Goal: Information Seeking & Learning: Learn about a topic

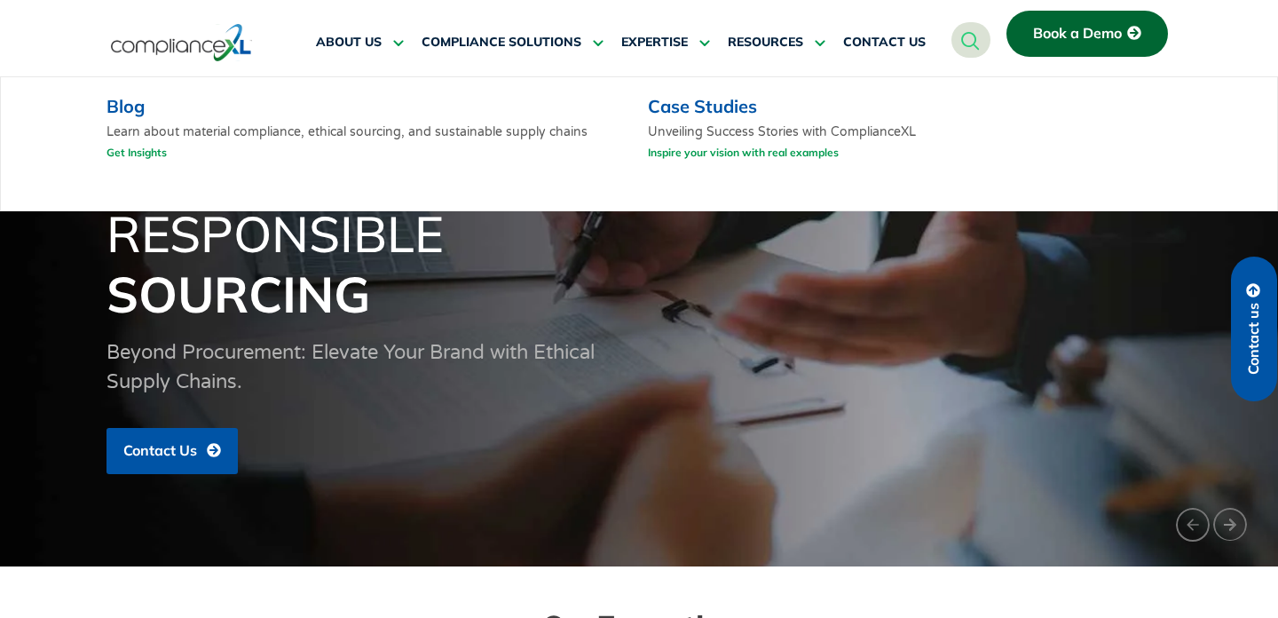
click at [726, 112] on link "Case Studies" at bounding box center [702, 106] width 109 height 22
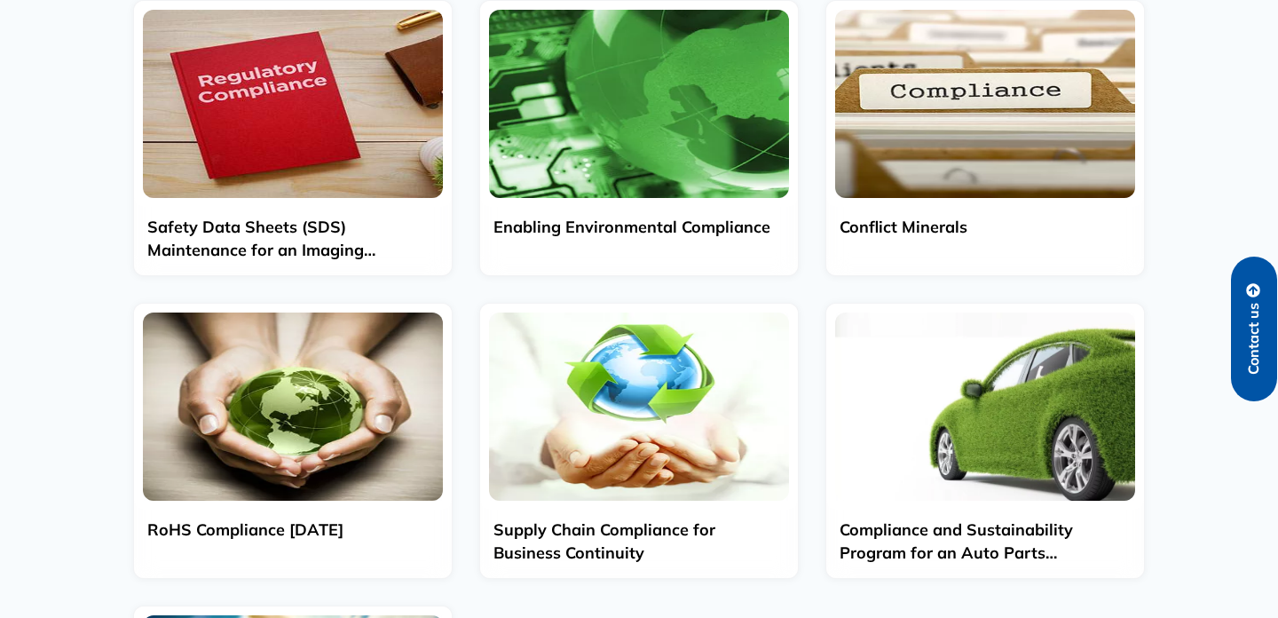
scroll to position [457, 0]
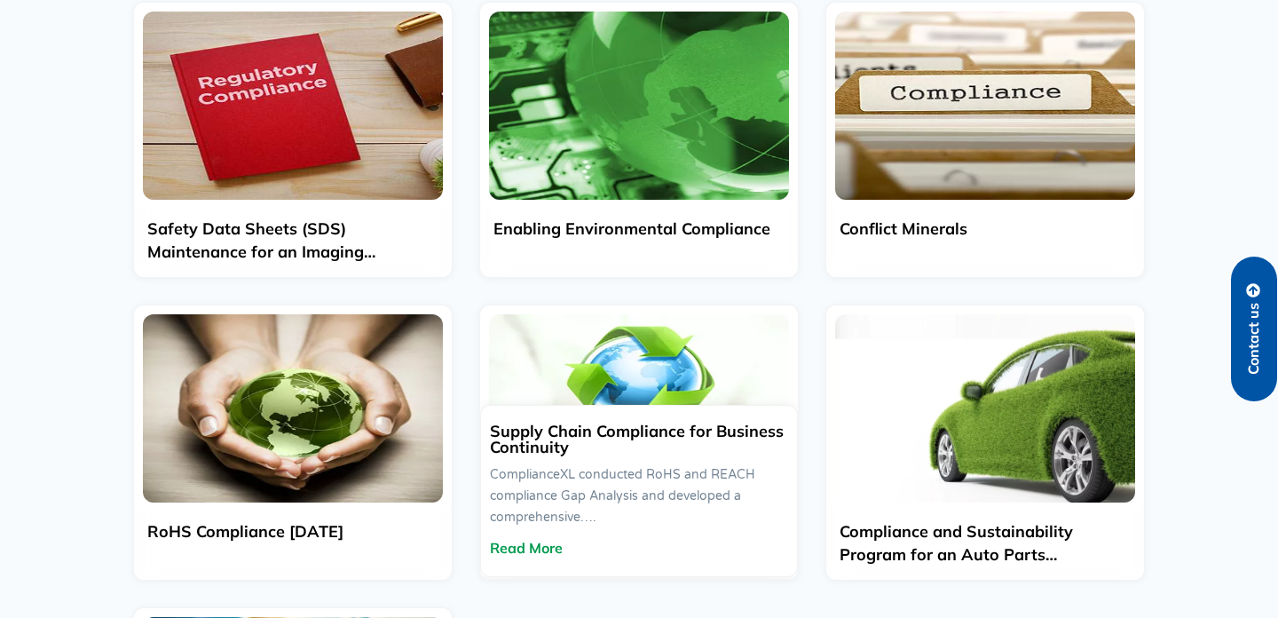
click at [706, 402] on img at bounding box center [639, 408] width 300 height 188
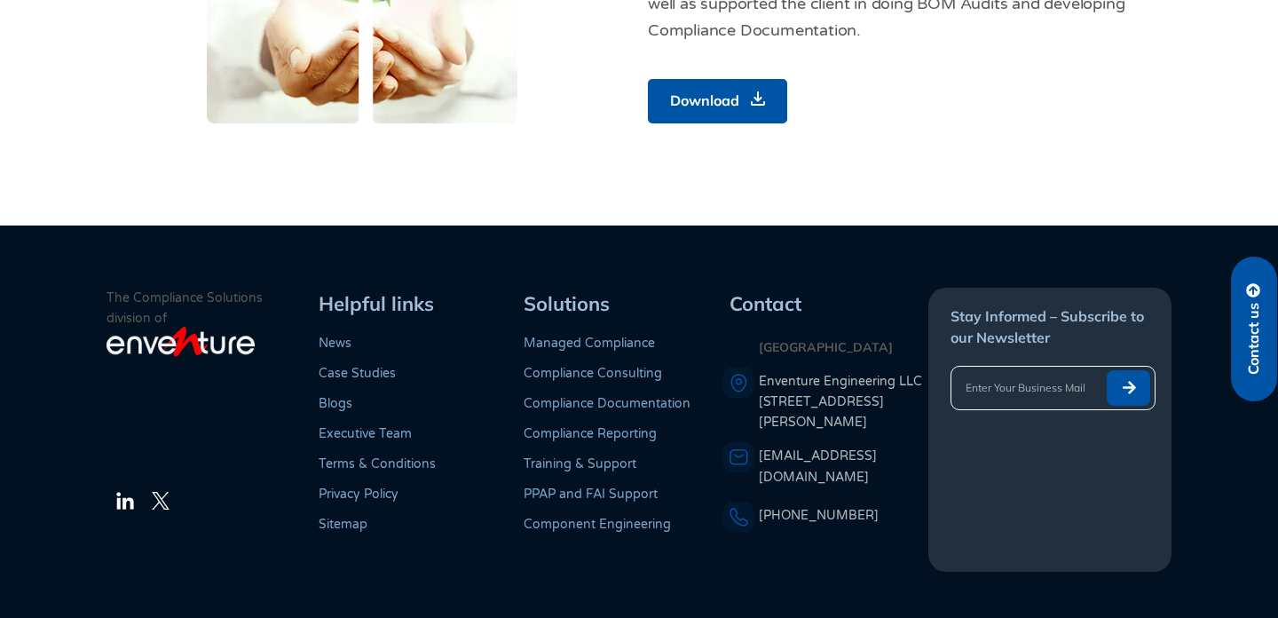
scroll to position [707, 0]
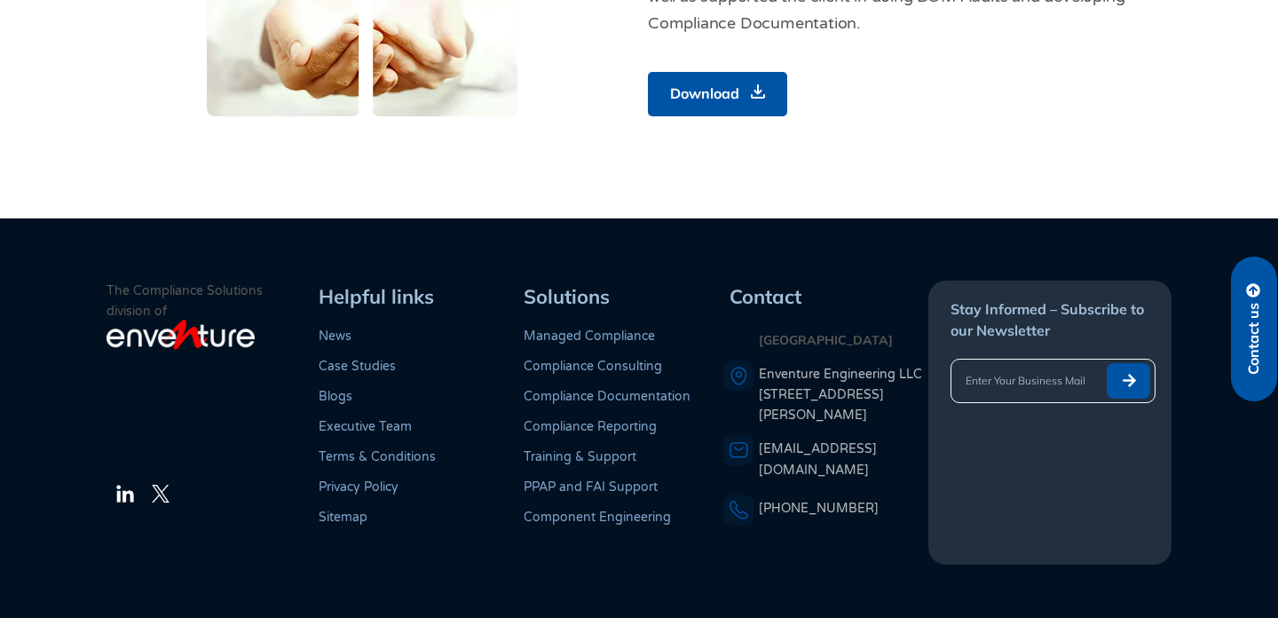
click at [388, 426] on link "Executive Team" at bounding box center [365, 426] width 93 height 15
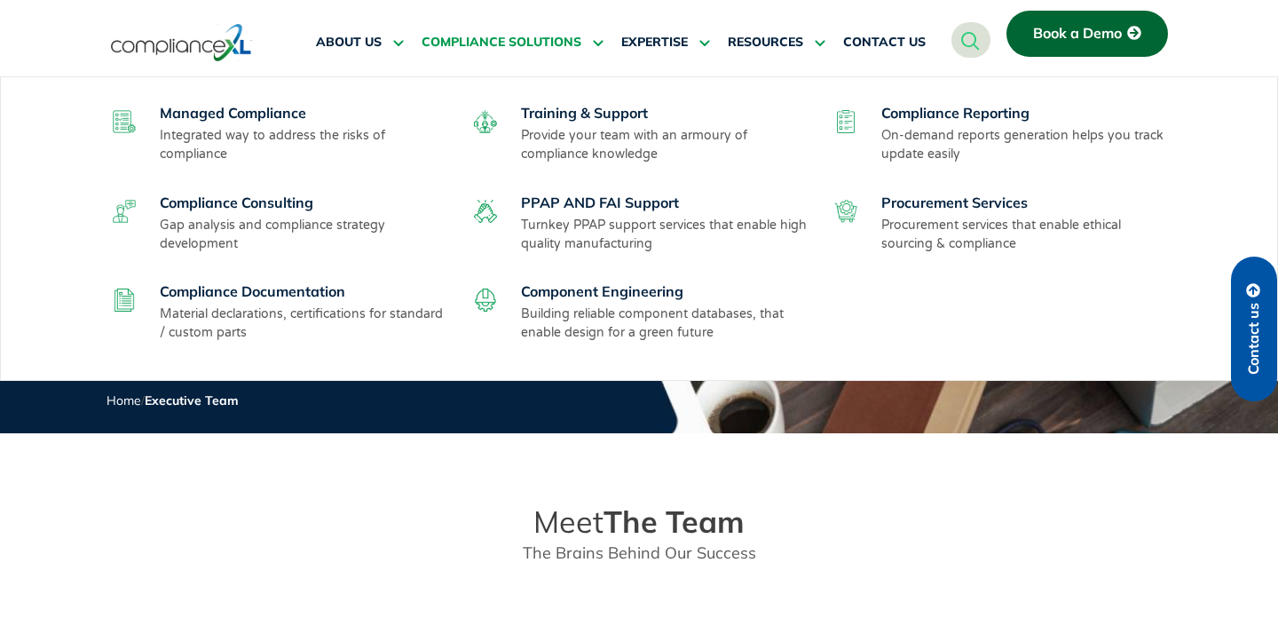
scroll to position [3, 0]
